Goal: Navigation & Orientation: Find specific page/section

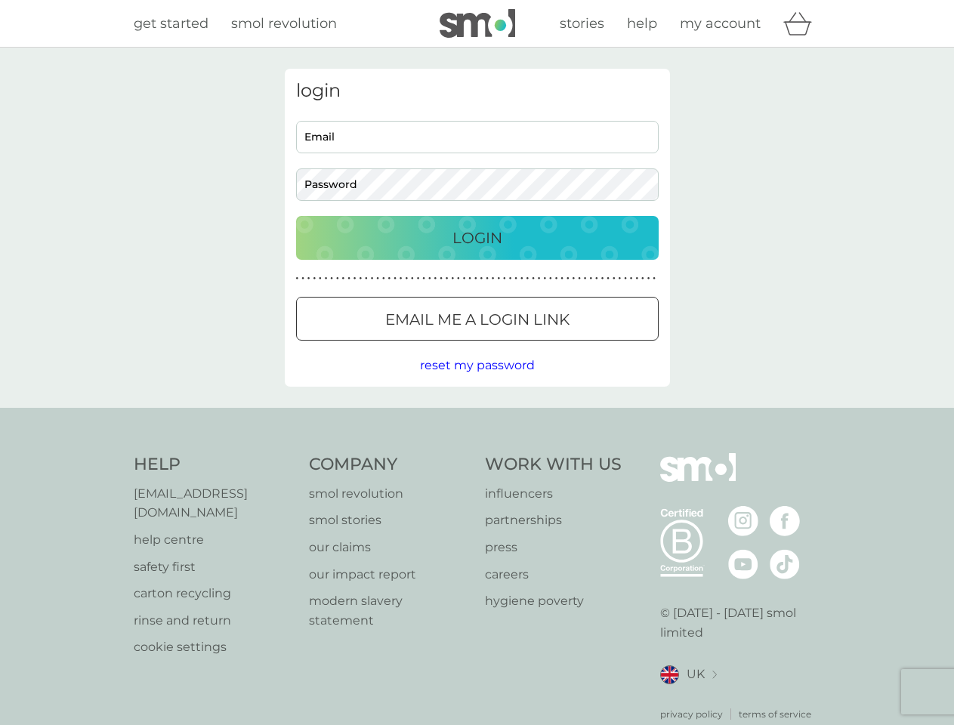
click at [802, 23] on icon "basket" at bounding box center [798, 23] width 29 height 23
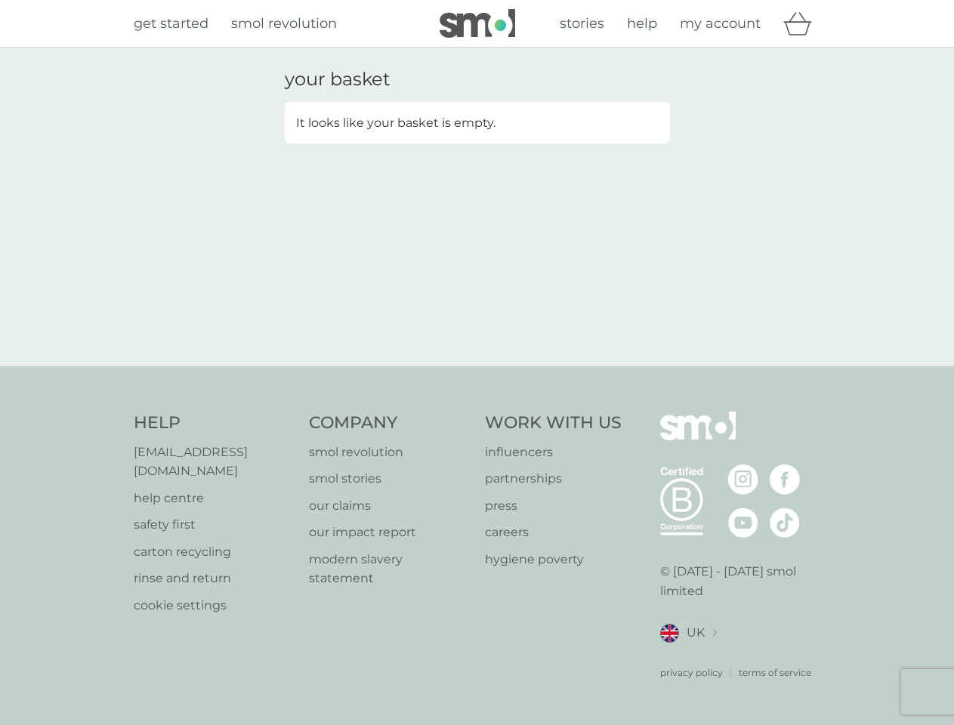
click at [478, 319] on div "your basket It looks like your basket is empty." at bounding box center [478, 207] width 408 height 277
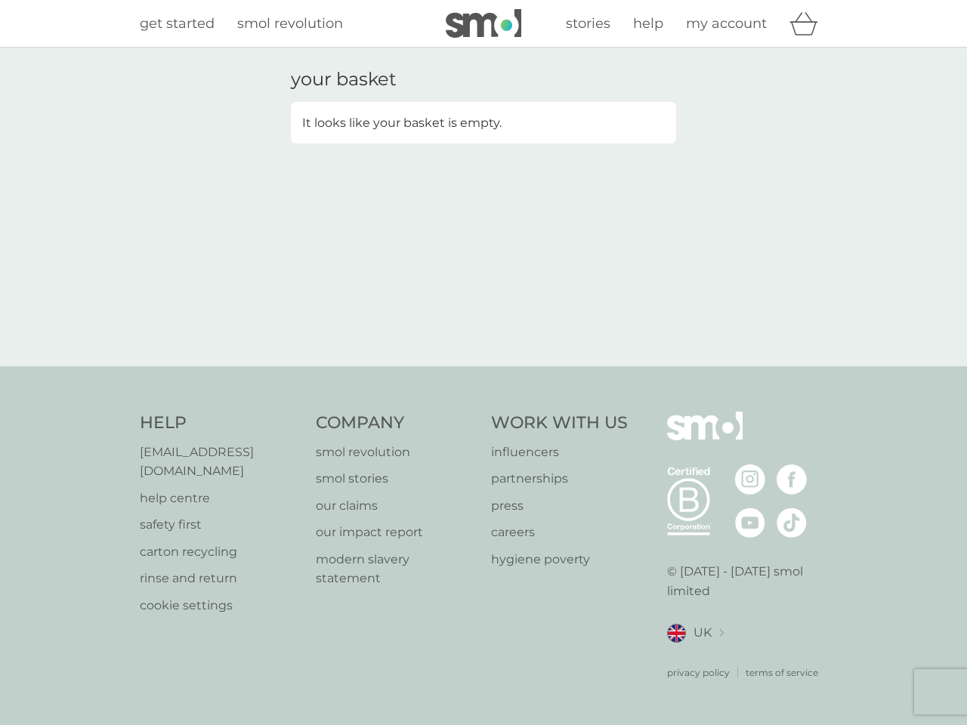
click at [477, 366] on div "your basket It looks like your basket is empty." at bounding box center [483, 207] width 967 height 319
click at [688, 656] on div "privacy policy terms of service" at bounding box center [747, 661] width 161 height 37
